Goal: Contribute content: Contribute content

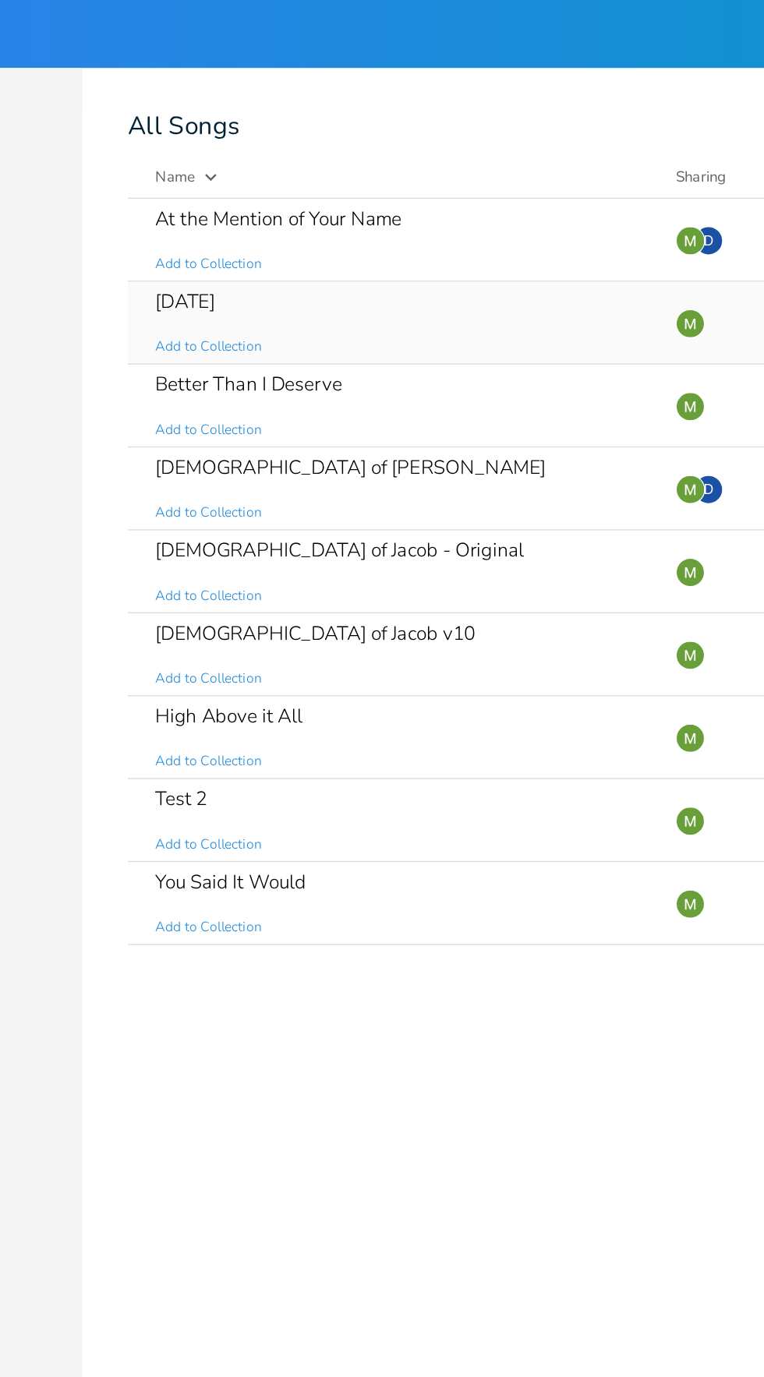
click at [373, 203] on div "[DATE] Add to Collection" at bounding box center [406, 221] width 338 height 56
click at [475, 494] on div "High Above it All Add to Collection" at bounding box center [406, 506] width 338 height 56
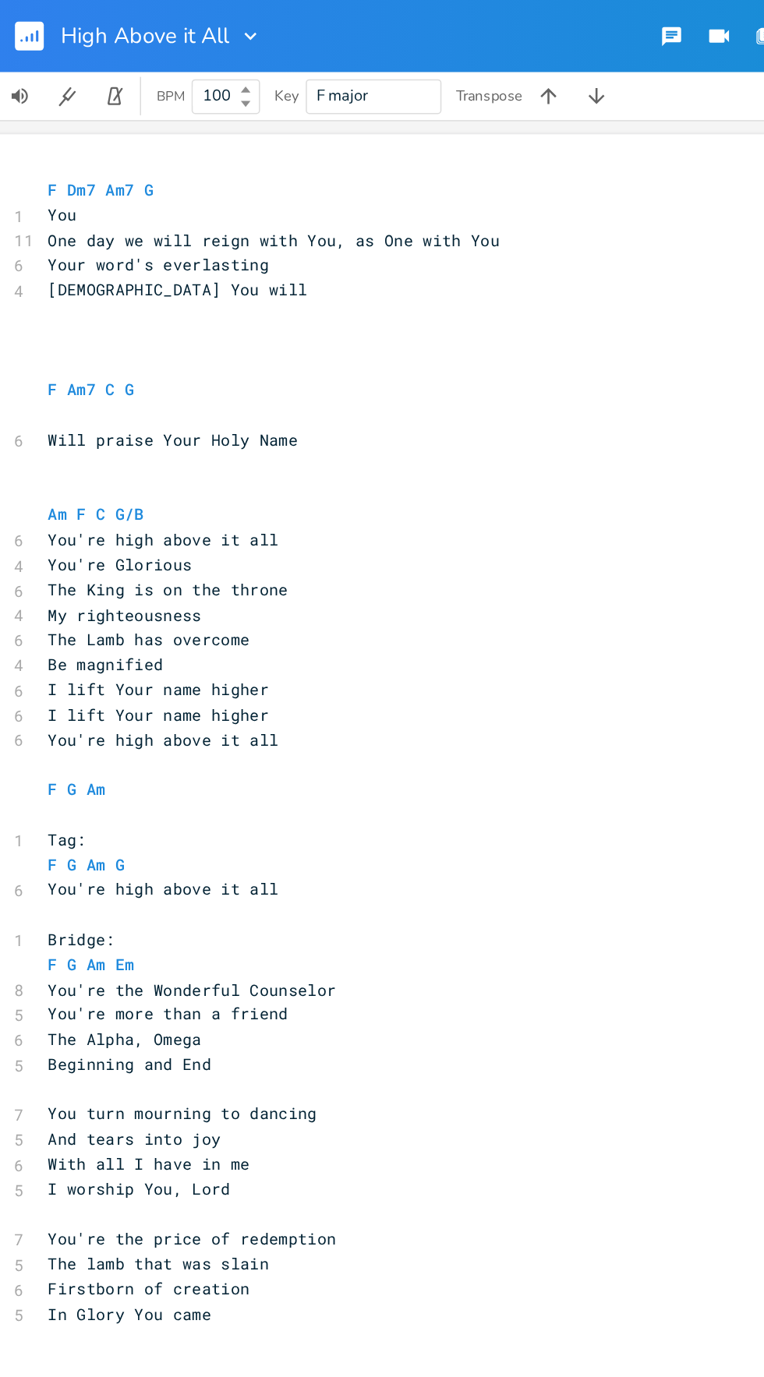
click at [32, 94] on div "xxxxxxxxxx F Dm7 Am7 G 1 You 11 One day we will reign with You, as One with You…" at bounding box center [319, 728] width 647 height 1282
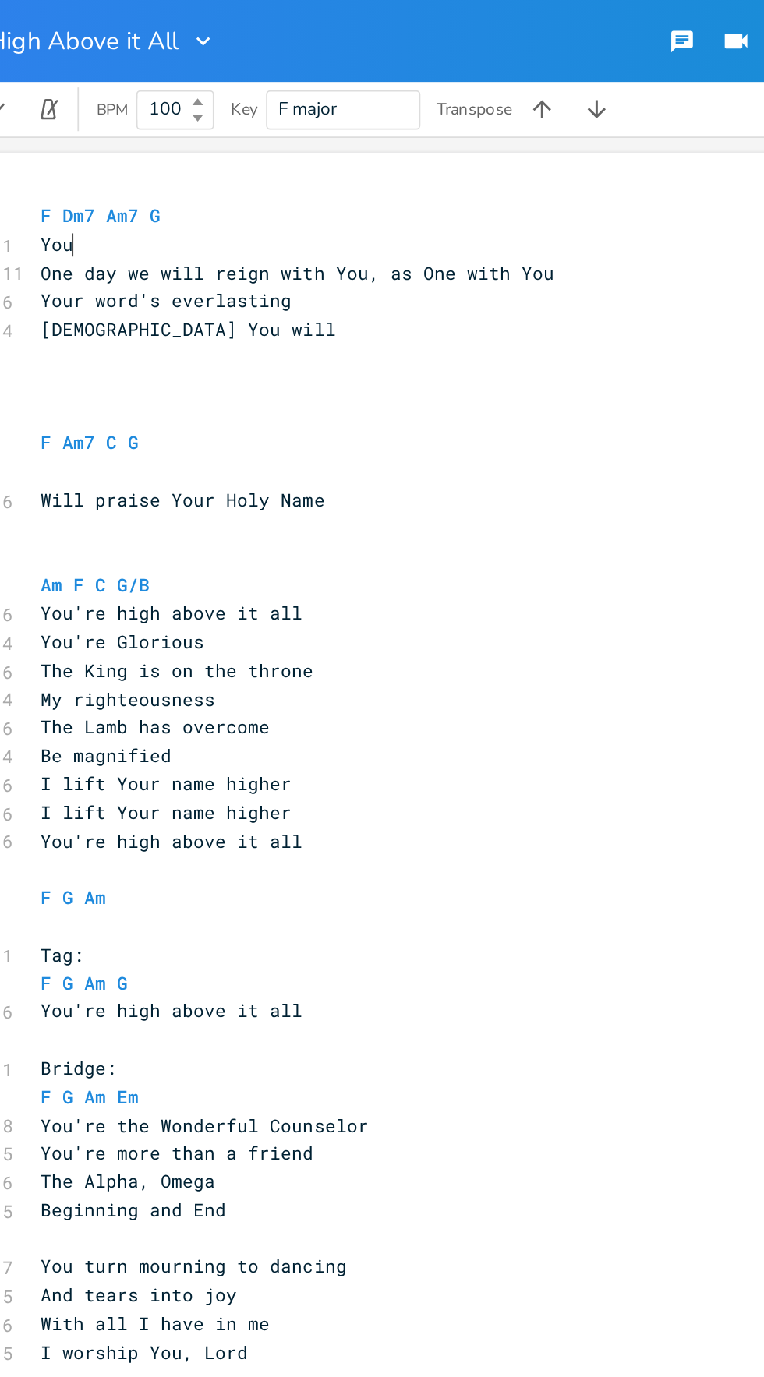
click at [167, 189] on pre "[DEMOGRAPHIC_DATA] You will" at bounding box center [350, 188] width 563 height 16
